Goal: Information Seeking & Learning: Check status

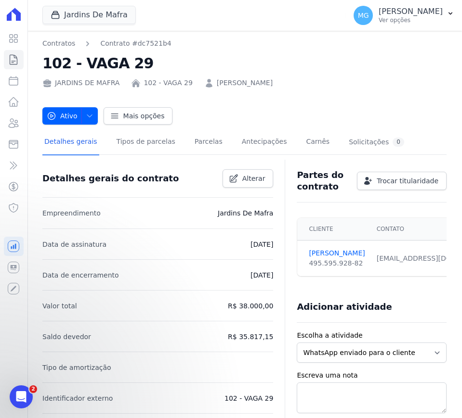
click at [295, 27] on div "Jardins De Mafra CONSTRUTORA [PERSON_NAME] LTDA JARDINS DE [GEOGRAPHIC_DATA] JA…" at bounding box center [192, 16] width 300 height 32
click at [193, 147] on link "Parcelas" at bounding box center [209, 143] width 32 height 26
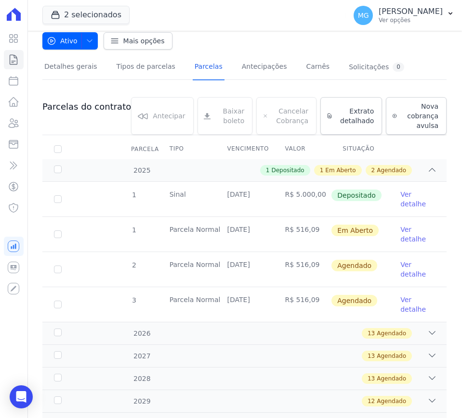
scroll to position [120, 0]
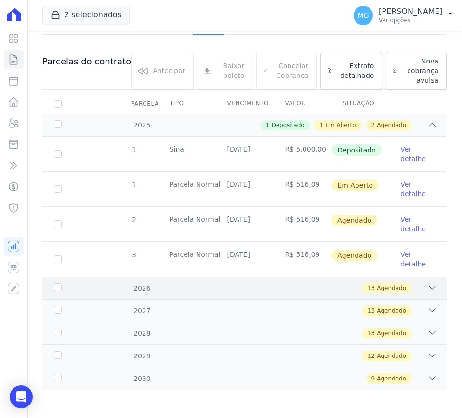
click at [399, 291] on div "13 Agendado" at bounding box center [387, 288] width 50 height 11
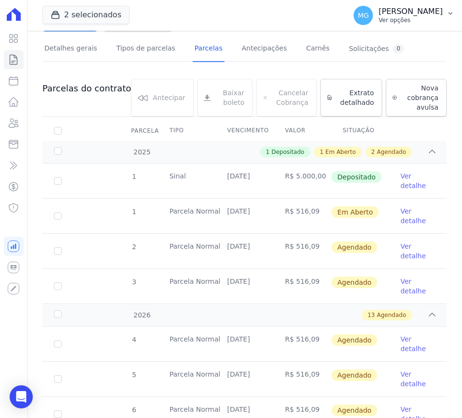
scroll to position [0, 0]
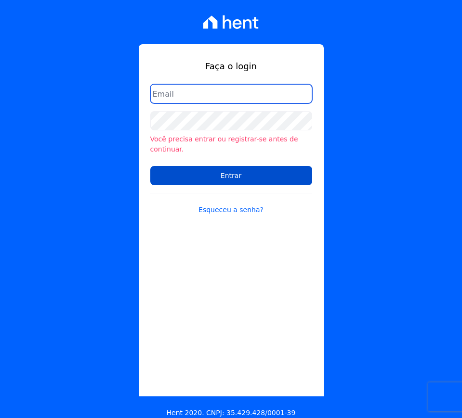
type input "documentacao@construtoraminerva.com.br"
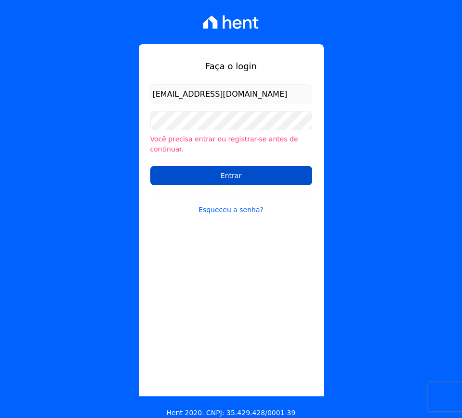
click at [229, 166] on input "Entrar" at bounding box center [231, 175] width 162 height 19
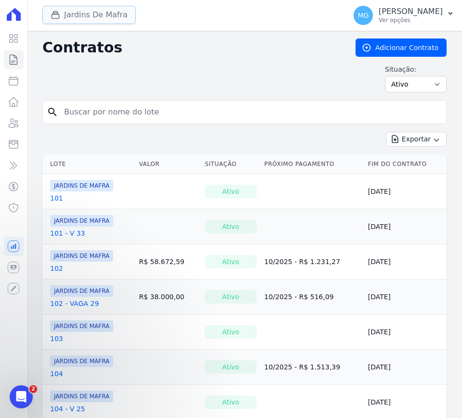
click at [95, 16] on button "Jardins De Mafra" at bounding box center [88, 15] width 93 height 18
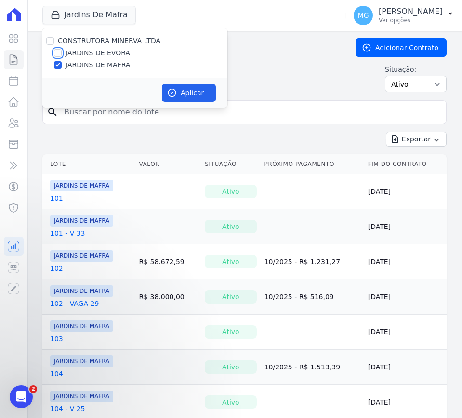
click at [59, 51] on input "JARDINS DE EVORA" at bounding box center [58, 53] width 8 height 8
checkbox input "true"
click at [57, 70] on div "CONSTRUTORA MINERVA LTDA JARDINS DE EVORA JARDINS DE MAFRA" at bounding box center [134, 53] width 185 height 50
click at [56, 67] on input "JARDINS DE MAFRA" at bounding box center [58, 65] width 8 height 8
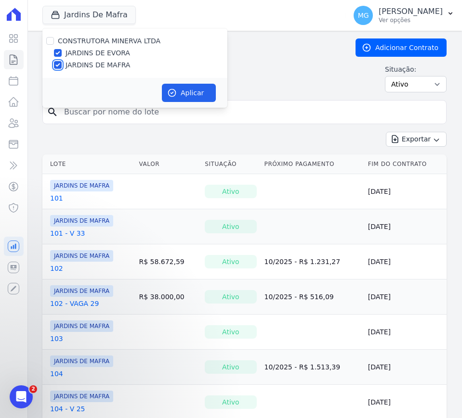
checkbox input "false"
click at [202, 96] on button "Aplicar" at bounding box center [189, 93] width 54 height 18
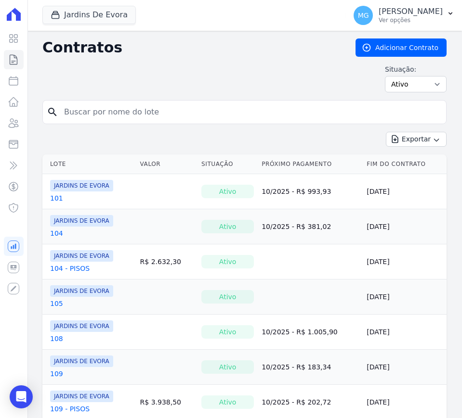
click at [198, 114] on input "search" at bounding box center [250, 112] width 384 height 19
type input "63"
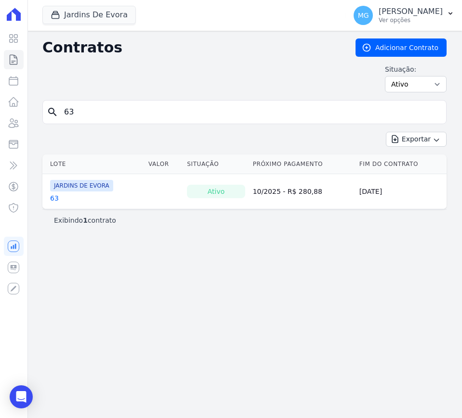
click at [52, 198] on link "63" at bounding box center [54, 199] width 9 height 10
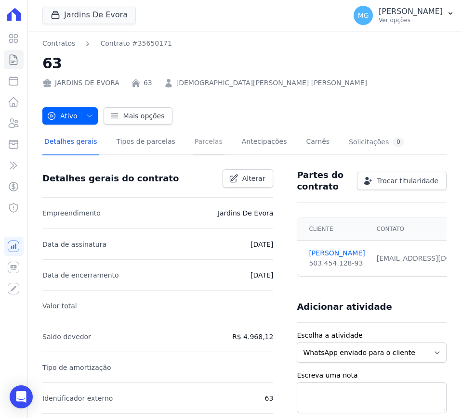
click at [193, 144] on link "Parcelas" at bounding box center [209, 143] width 32 height 26
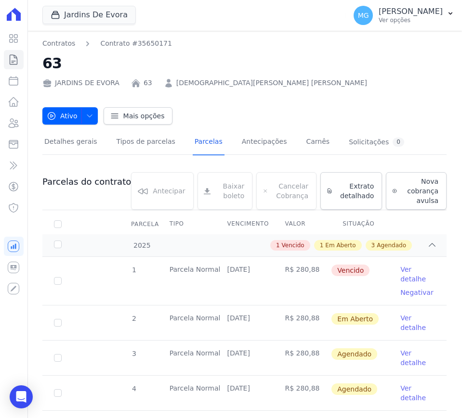
click at [206, 81] on link "HALAN K. DIAS BENTEMULLER" at bounding box center [271, 83] width 191 height 10
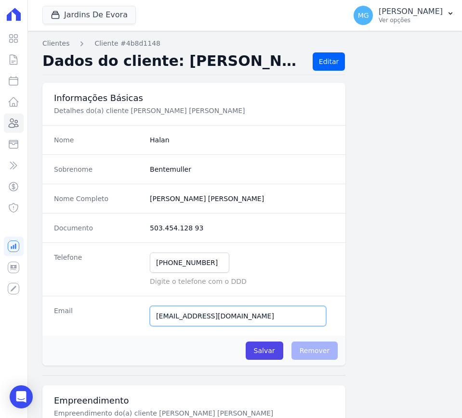
click at [212, 318] on input "h1k999muller@gmail.com" at bounding box center [238, 316] width 176 height 20
click at [161, 20] on div "Jardins De Evora CONSTRUTORA MINERVA LTDA JARDINS DE EVORA JARDINS DE MAFRA Apl…" at bounding box center [192, 16] width 300 height 32
